Goal: Find specific page/section: Find specific page/section

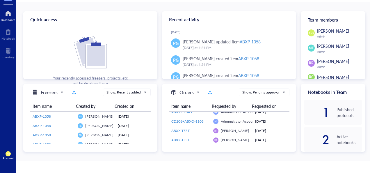
click at [11, 18] on div "Dashboard" at bounding box center [8, 19] width 15 height 3
click at [8, 33] on div at bounding box center [7, 31] width 13 height 9
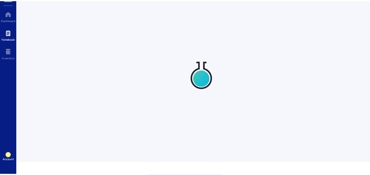
scroll to position [10, 0]
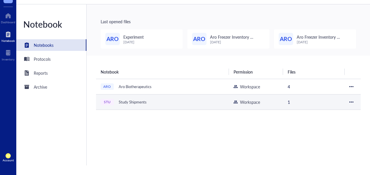
click at [188, 104] on div "STU Study Shipments" at bounding box center [162, 102] width 123 height 8
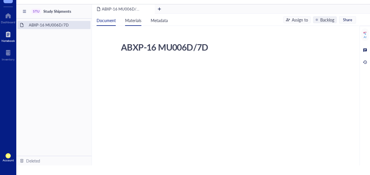
click at [135, 22] on span "Materials" at bounding box center [133, 20] width 16 height 6
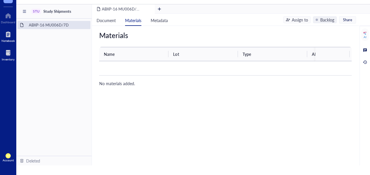
click at [10, 51] on div at bounding box center [8, 52] width 13 height 9
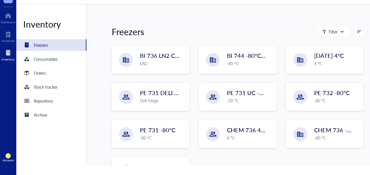
scroll to position [58, 0]
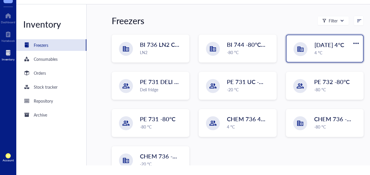
click at [311, 48] on div "[DATE] 4°C 4 °C" at bounding box center [324, 48] width 76 height 27
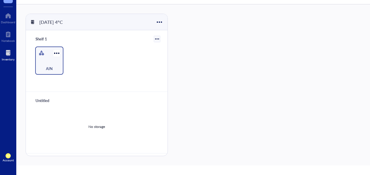
click at [48, 62] on div "AIN" at bounding box center [49, 65] width 22 height 13
